Goal: Download file/media

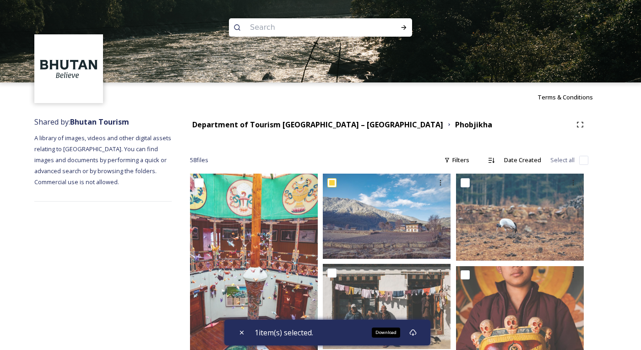
click at [289, 27] on input at bounding box center [307, 27] width 125 height 20
type input "chelela"
click at [399, 27] on div "Run Search" at bounding box center [403, 27] width 16 height 16
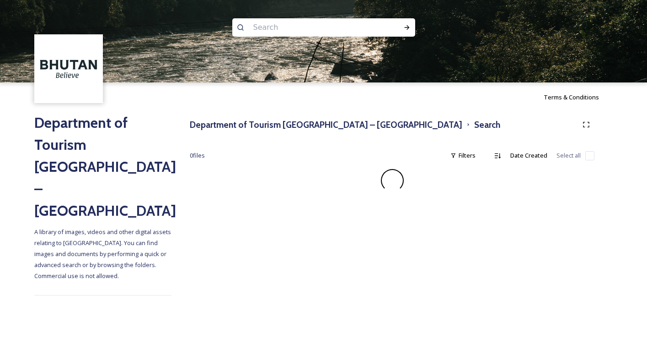
click at [368, 28] on input at bounding box center [311, 27] width 125 height 20
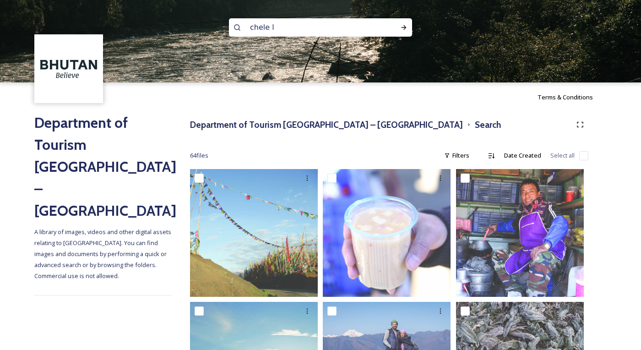
type input "chele la"
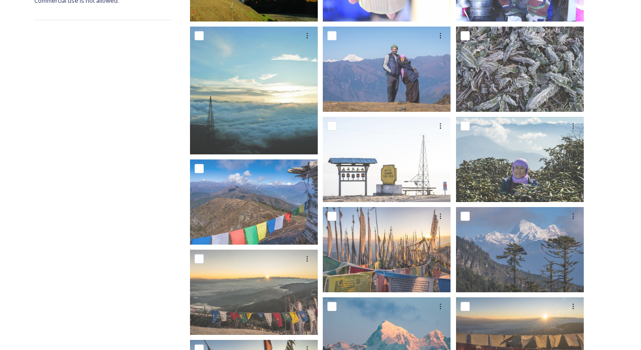
scroll to position [276, 0]
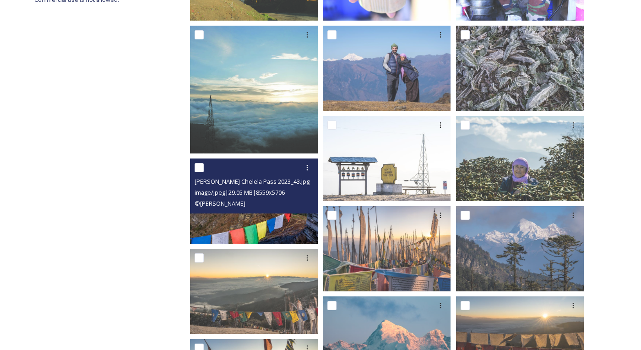
click at [250, 223] on img at bounding box center [254, 200] width 128 height 85
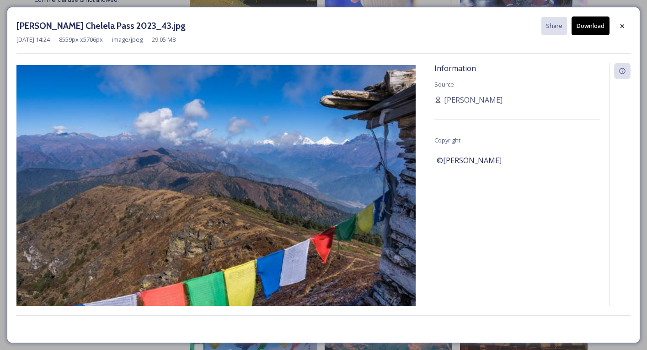
click at [230, 32] on div "[PERSON_NAME] Chelela Pass 2023_43.jpg Share Download" at bounding box center [323, 25] width 614 height 19
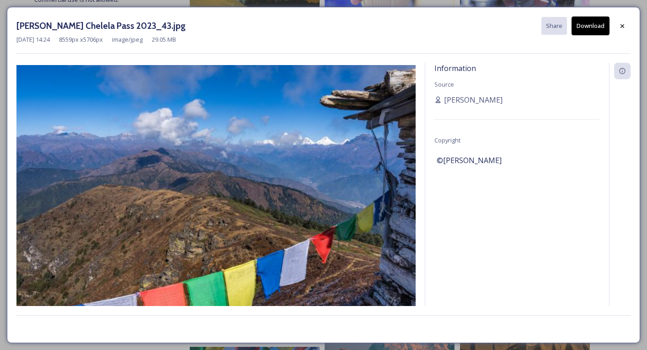
click at [219, 3] on div "[PERSON_NAME] Chelela Pass 2023_43.jpg Share Download [DATE] 14:24 8559 px x 57…" at bounding box center [323, 175] width 647 height 350
click at [623, 27] on icon at bounding box center [622, 25] width 7 height 7
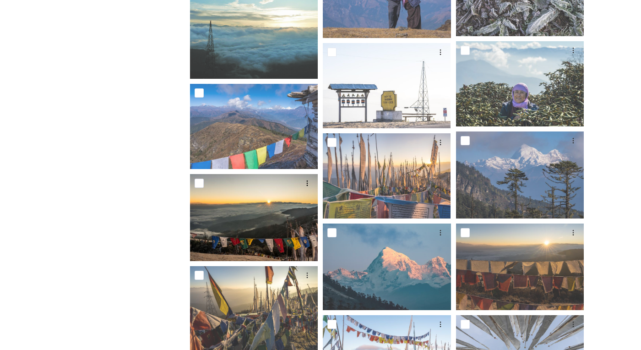
scroll to position [353, 0]
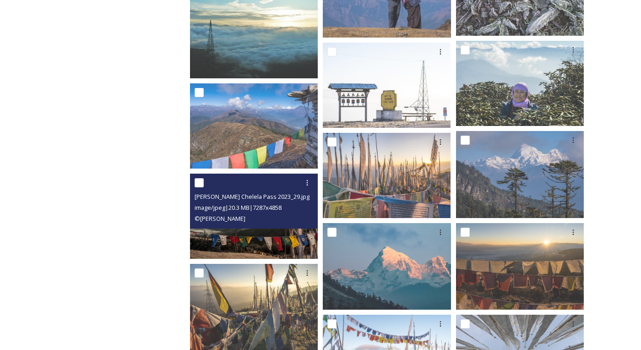
click at [201, 185] on input "checkbox" at bounding box center [198, 182] width 9 height 9
checkbox input "true"
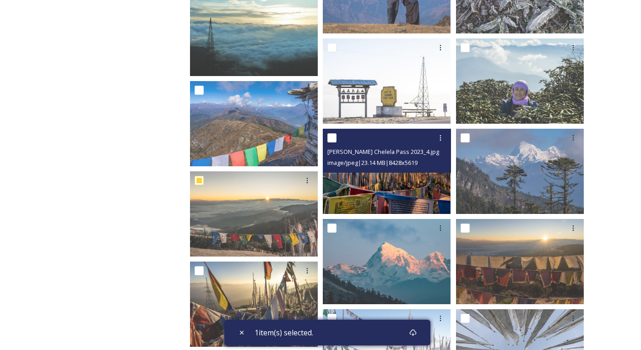
click at [331, 138] on input "checkbox" at bounding box center [331, 137] width 9 height 9
checkbox input "true"
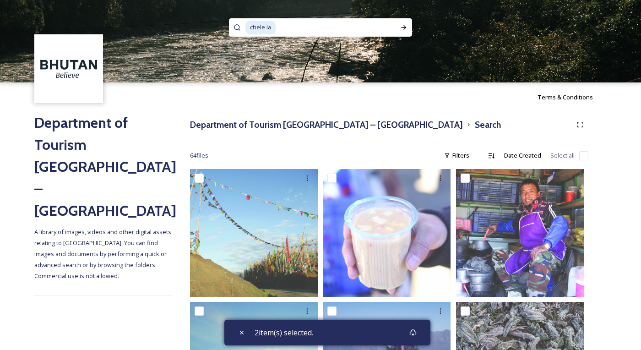
scroll to position [0, 0]
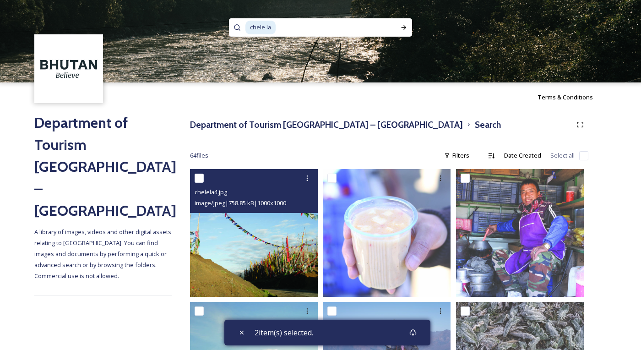
click at [199, 177] on input "checkbox" at bounding box center [198, 177] width 9 height 9
checkbox input "true"
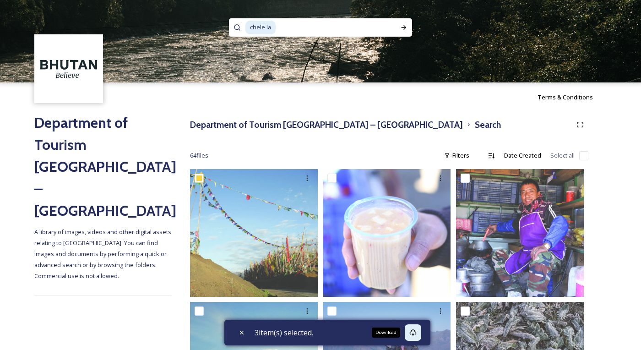
click at [416, 331] on icon at bounding box center [412, 332] width 7 height 7
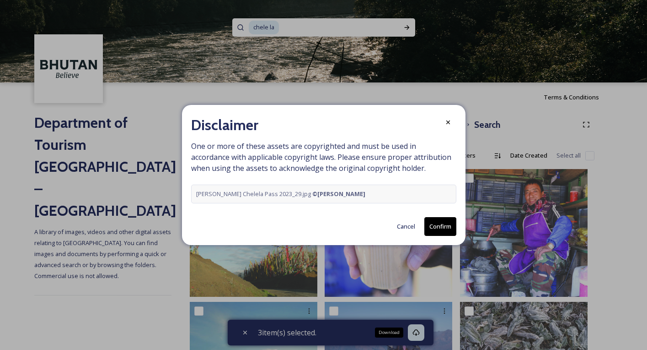
click at [439, 223] on button "Confirm" at bounding box center [441, 226] width 32 height 19
